Goal: Find specific page/section: Find specific page/section

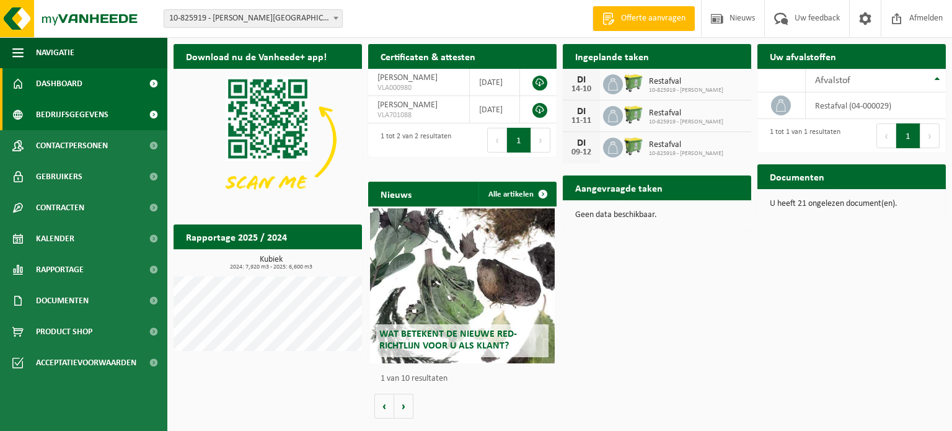
click at [75, 120] on span "Bedrijfsgegevens" at bounding box center [72, 114] width 73 height 31
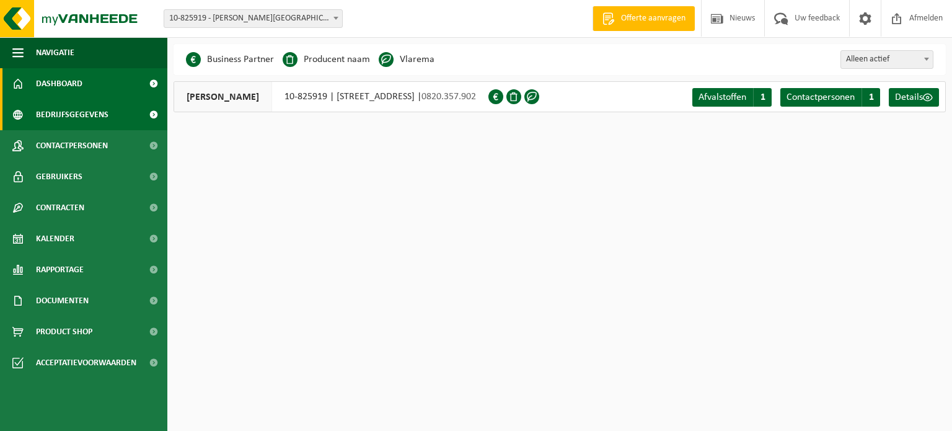
click at [85, 79] on link "Dashboard" at bounding box center [83, 83] width 167 height 31
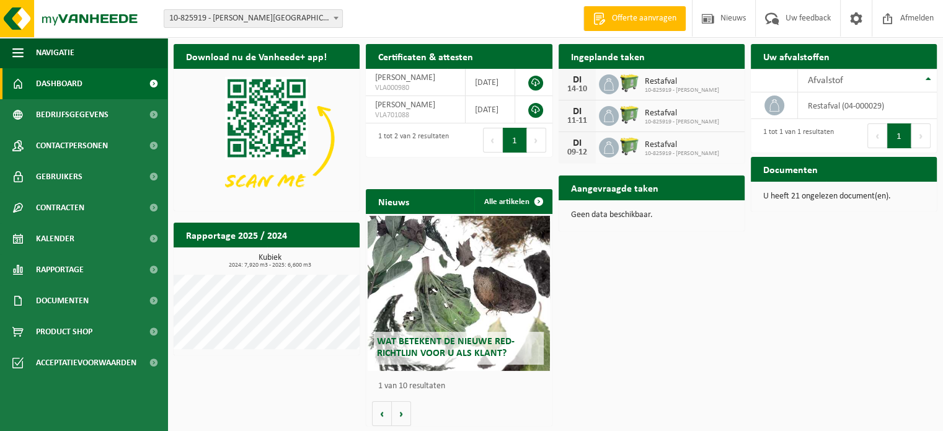
click at [820, 195] on p "U heeft 21 ongelezen document(en)." at bounding box center [843, 196] width 161 height 9
click at [785, 170] on h2 "Documenten" at bounding box center [790, 169] width 79 height 24
click at [836, 171] on div "Documenten Bekijk uw documenten" at bounding box center [844, 169] width 186 height 25
click at [58, 304] on span "Documenten" at bounding box center [62, 300] width 53 height 31
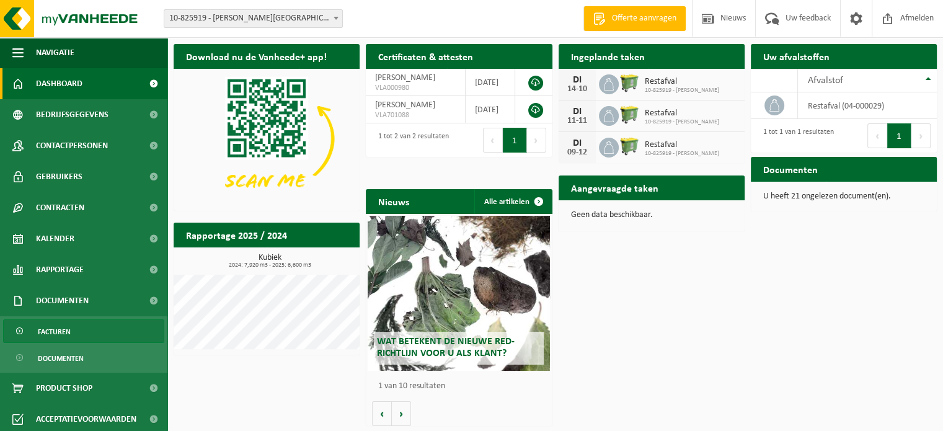
click at [56, 338] on span "Facturen" at bounding box center [54, 332] width 33 height 24
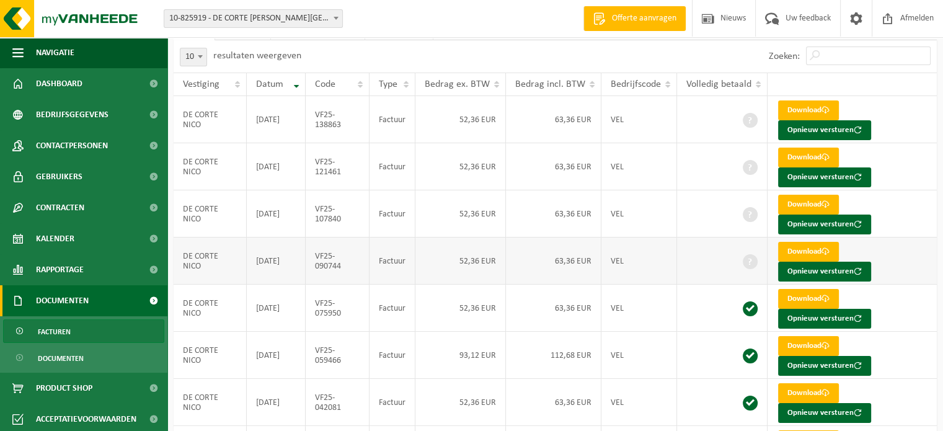
scroll to position [50, 0]
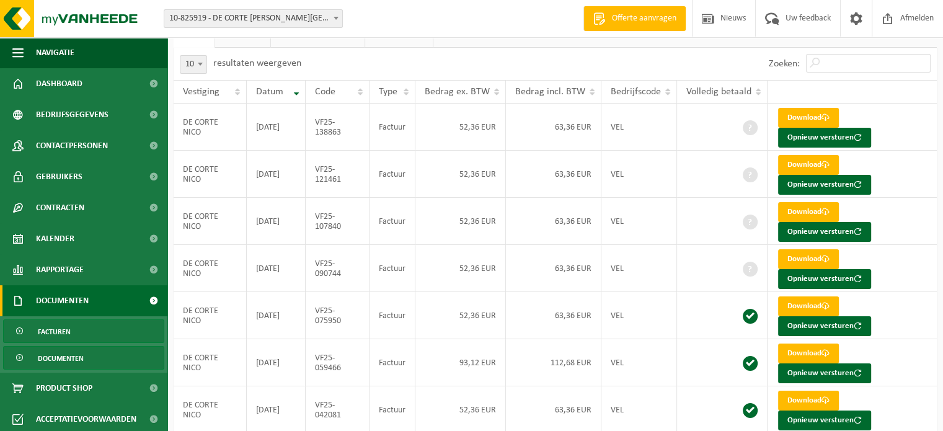
click at [55, 358] on span "Documenten" at bounding box center [61, 358] width 46 height 24
